Goal: Find specific page/section: Find specific page/section

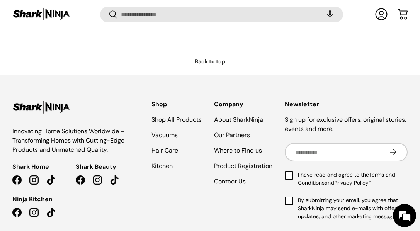
click at [219, 152] on link "Where to Find us" at bounding box center [238, 151] width 48 height 8
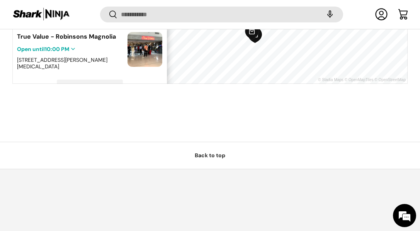
scroll to position [393, 0]
